Goal: Browse casually

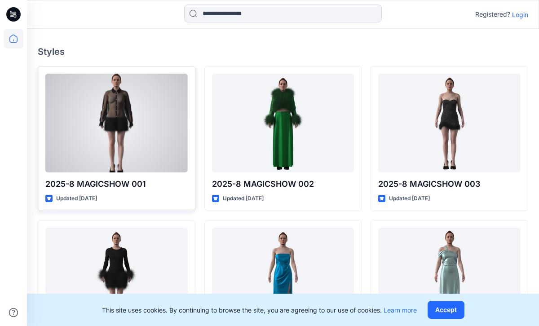
scroll to position [211, 0]
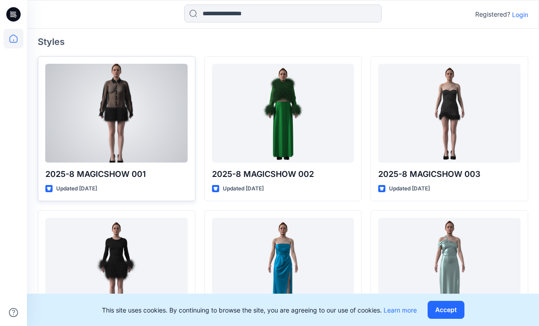
click at [143, 140] on div at bounding box center [116, 113] width 142 height 99
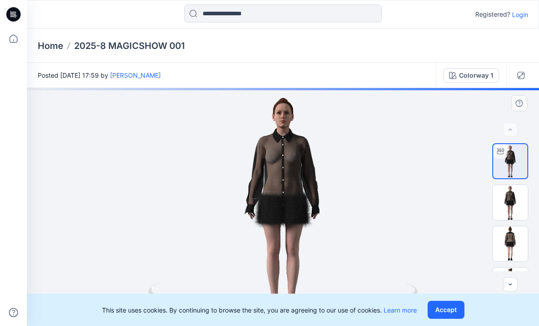
drag, startPoint x: 444, startPoint y: 165, endPoint x: 455, endPoint y: 170, distance: 11.9
click at [455, 170] on div at bounding box center [283, 207] width 512 height 238
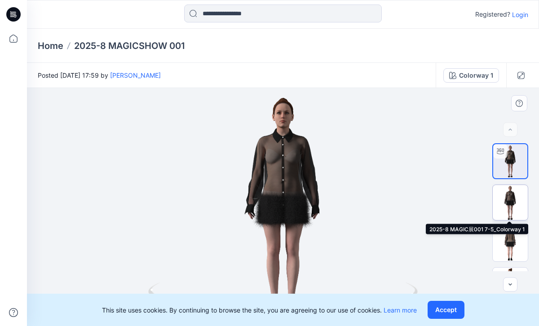
click at [506, 208] on img at bounding box center [510, 202] width 35 height 35
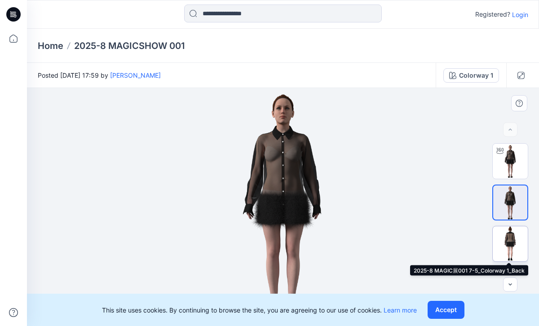
click at [500, 238] on img at bounding box center [510, 243] width 35 height 35
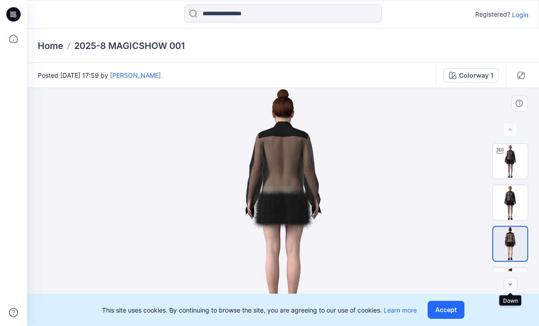
click at [513, 285] on icon "button" at bounding box center [510, 284] width 7 height 7
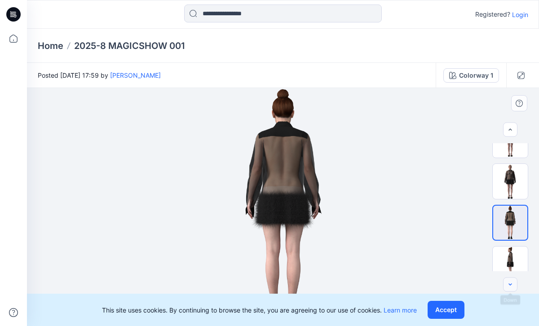
scroll to position [35, 0]
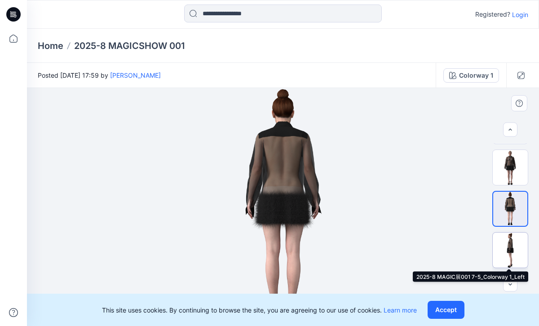
click at [513, 257] on img at bounding box center [510, 250] width 35 height 35
